Goal: Transaction & Acquisition: Subscribe to service/newsletter

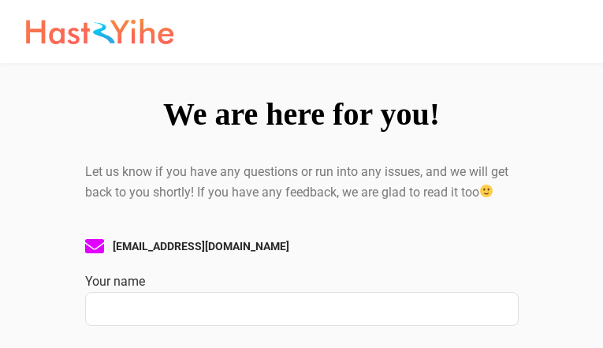
type input "YHRMpmHpX"
type input "[EMAIL_ADDRESS][DOMAIN_NAME]"
type input "XGtkoUIUOI"
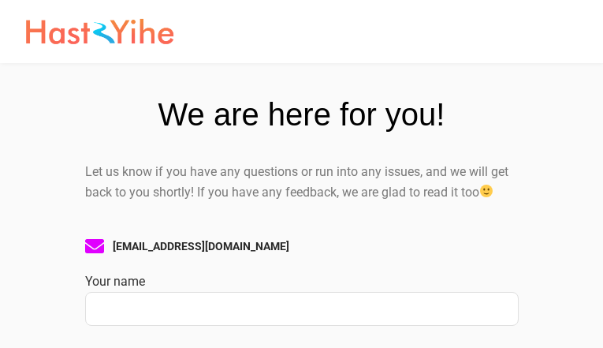
type input "QkixNQNdUKSlmu"
type input "[EMAIL_ADDRESS][DOMAIN_NAME]"
type input "qIwFLlJar"
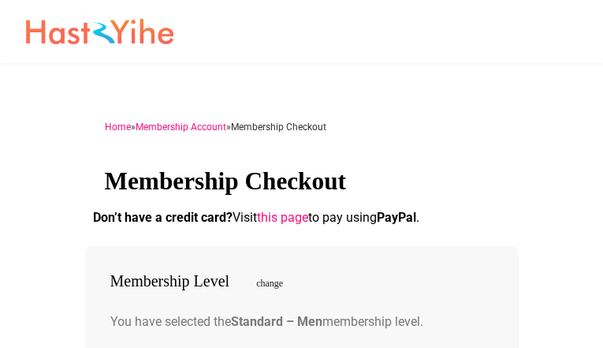
type input "WSKhrHhlMD"
type input "[EMAIL_ADDRESS][DOMAIN_NAME]"
type input "cOwJnPXLT"
checkbox input "false"
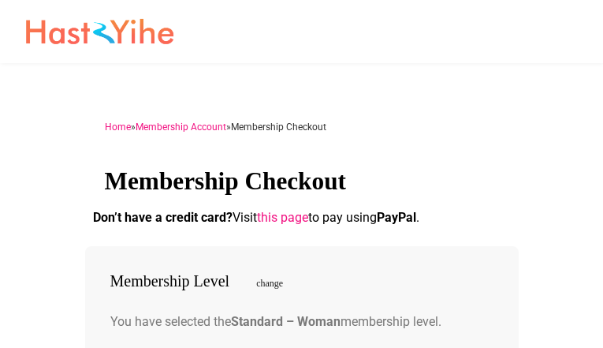
type input "TBHAaONoEcf"
type input "[EMAIL_ADDRESS][DOMAIN_NAME]"
type input "YuKlnnlbzAbi"
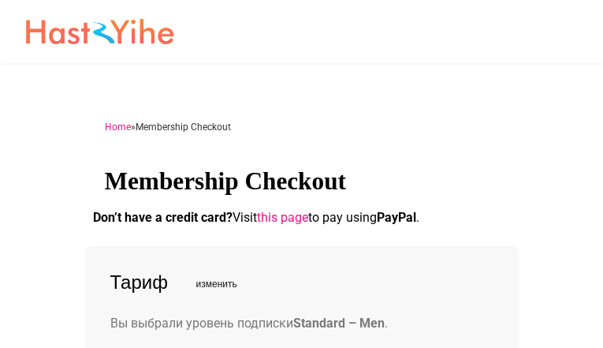
type input "FcBJWFJlyCfTwMRv"
type input "nabicik837@gmail.com"
type input "HwpFlKoPuBHD"
type input "aVEdPjaypBom"
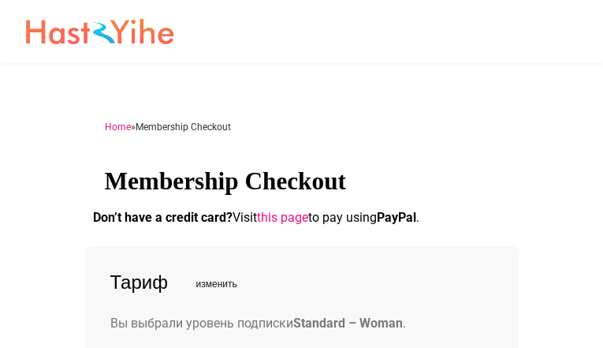
type input "nabicik837@gmail.com"
type input "ubPGhvJop"
